Goal: Book appointment/travel/reservation

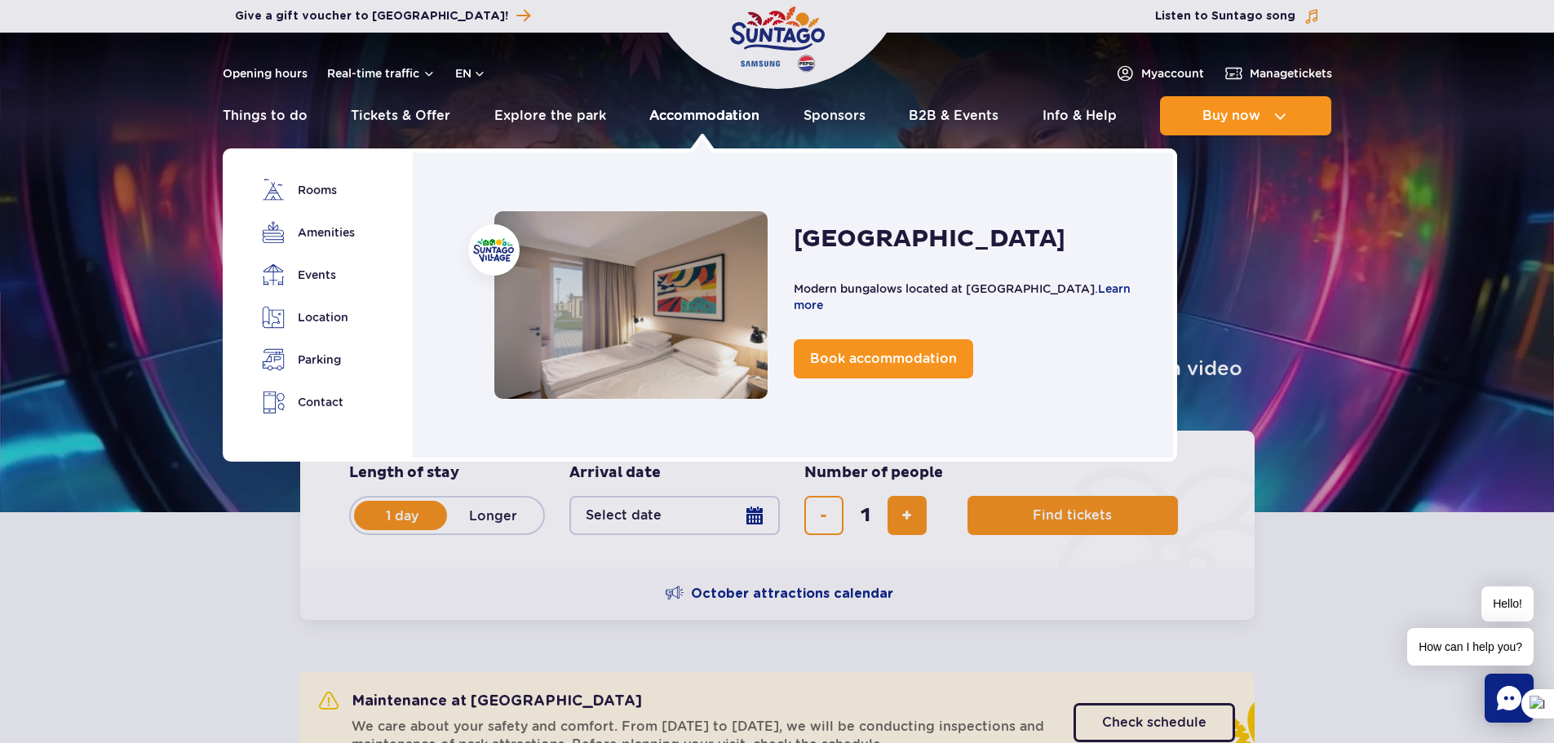
click at [746, 115] on link "Accommodation" at bounding box center [704, 115] width 110 height 39
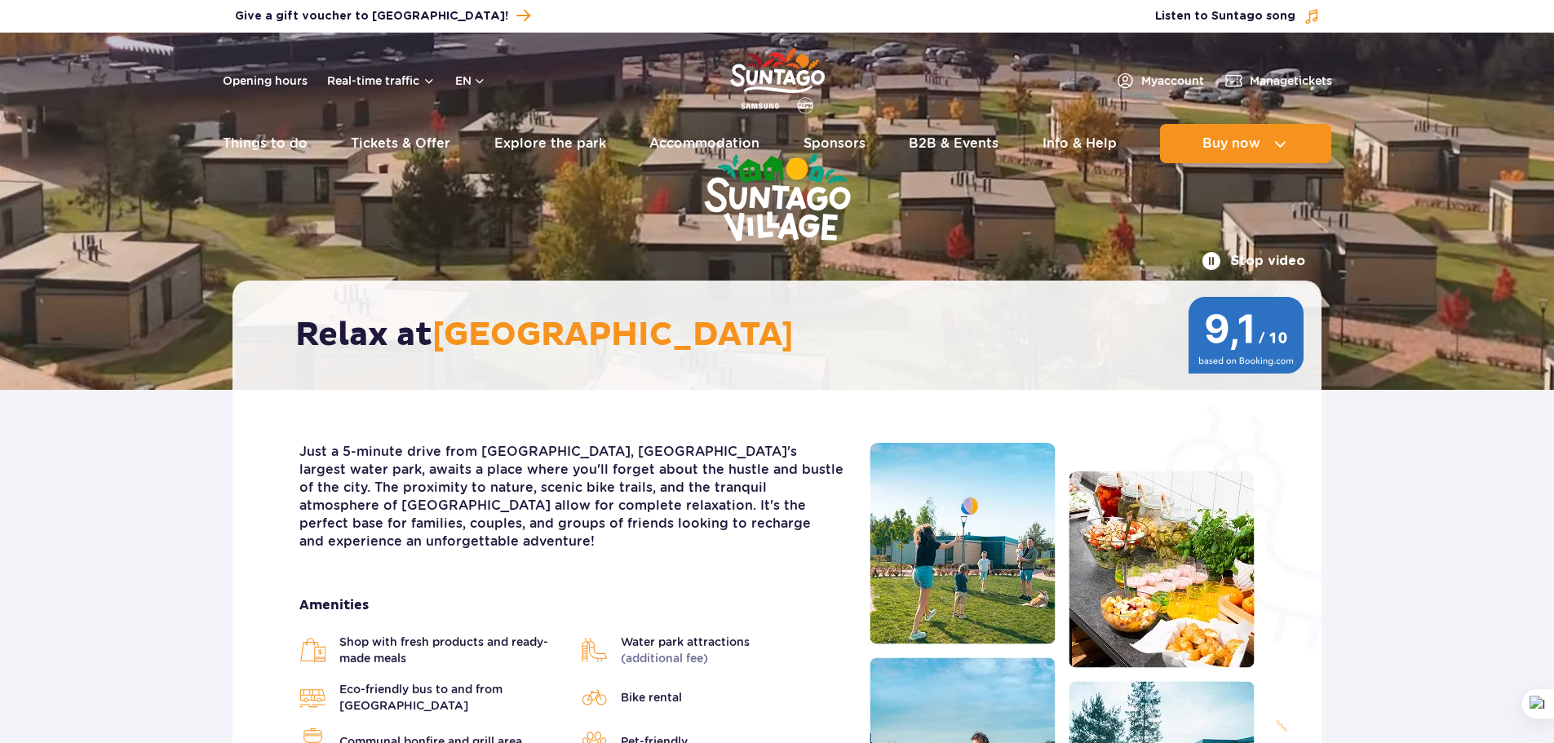
scroll to position [163, 0]
